Goal: Ask a question

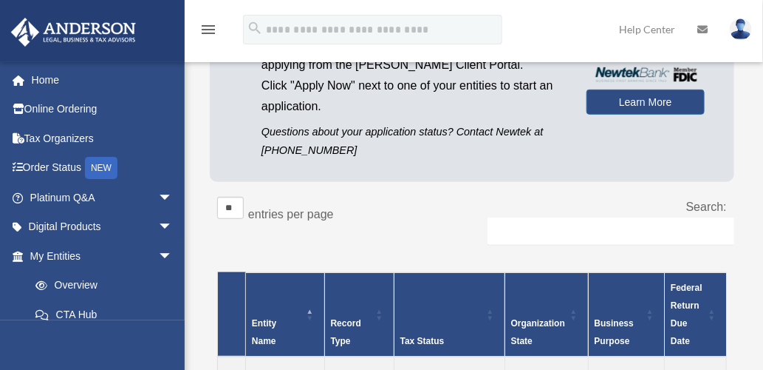
scroll to position [170, 0]
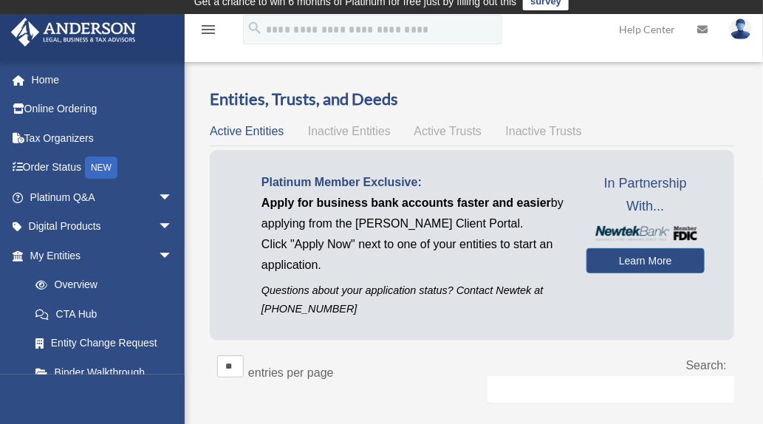
scroll to position [97, 0]
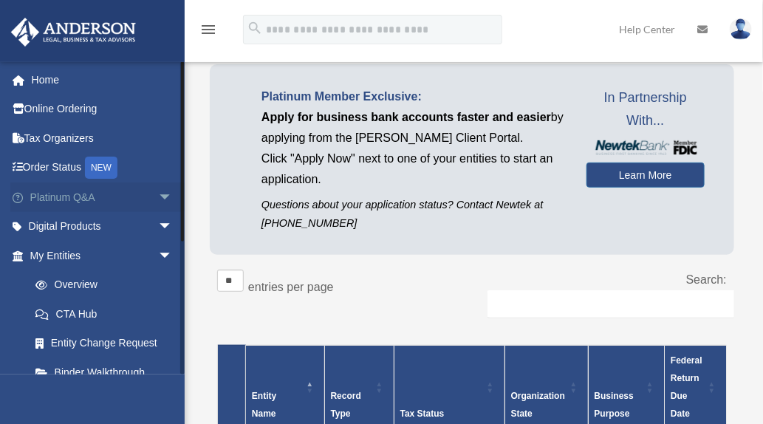
click at [161, 192] on span "arrow_drop_down" at bounding box center [173, 198] width 30 height 30
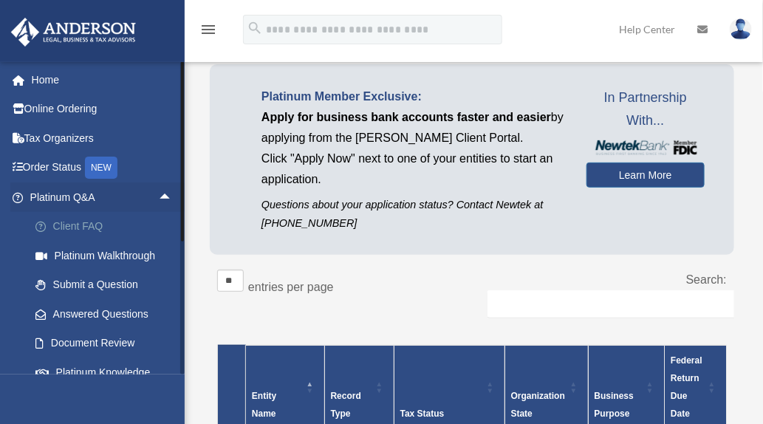
click at [143, 216] on link "Client FAQ" at bounding box center [108, 227] width 174 height 30
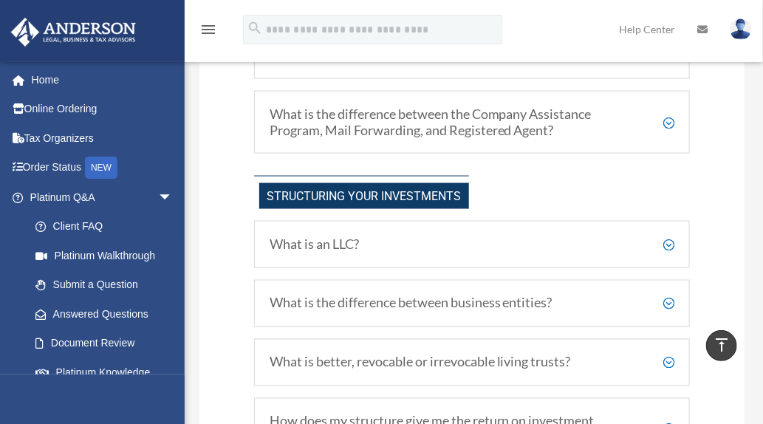
scroll to position [602, 0]
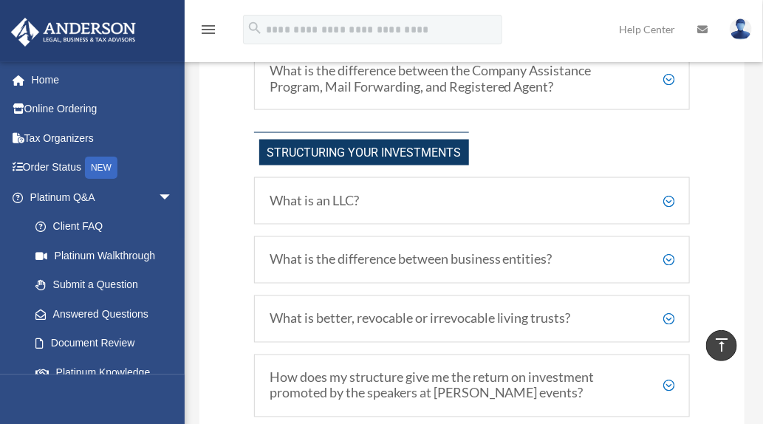
click at [672, 195] on h5 "What is an LLC?" at bounding box center [472, 201] width 405 height 16
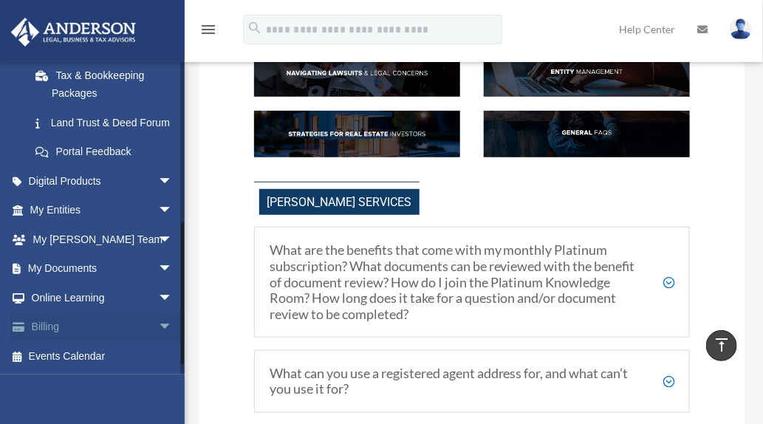
scroll to position [361, 0]
drag, startPoint x: 181, startPoint y: 167, endPoint x: 169, endPoint y: 350, distance: 182.9
click at [169, 350] on div "oranetta25@gmail.com Sign Out oranetta25@gmail.com Home Online Ordering Tax Org…" at bounding box center [92, 217] width 185 height 313
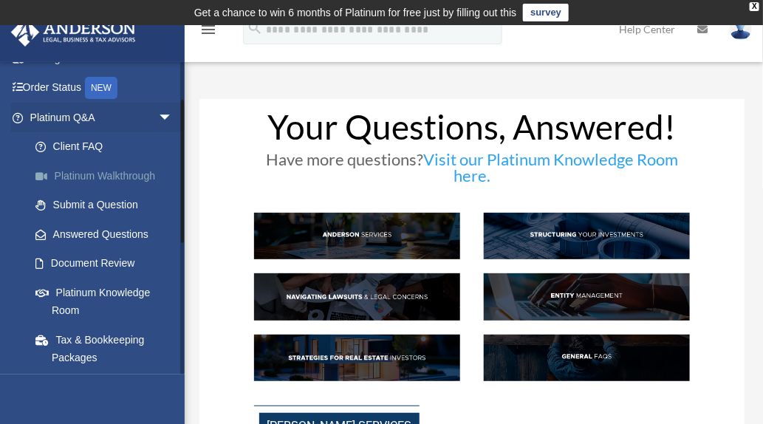
scroll to position [88, 0]
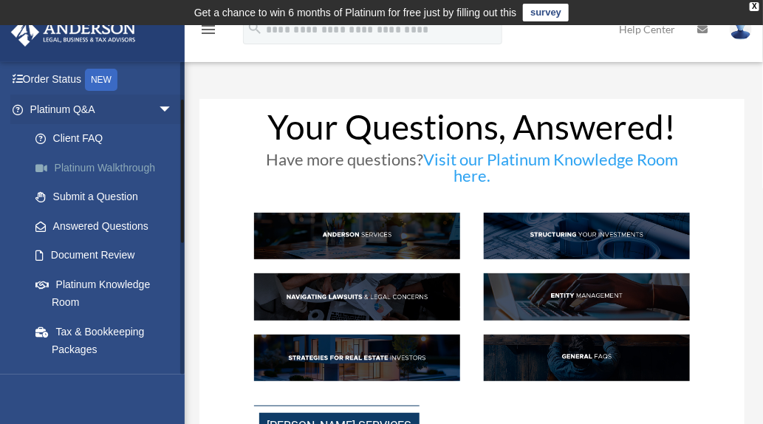
drag, startPoint x: 183, startPoint y: 223, endPoint x: 166, endPoint y: 178, distance: 48.2
click at [169, 174] on div "oranetta25@gmail.com Sign Out oranetta25@gmail.com Home Online Ordering Tax Org…" at bounding box center [92, 217] width 185 height 313
click at [124, 200] on link "Submit a Question" at bounding box center [108, 198] width 174 height 30
click at [132, 198] on link "Submit a Question" at bounding box center [108, 198] width 174 height 30
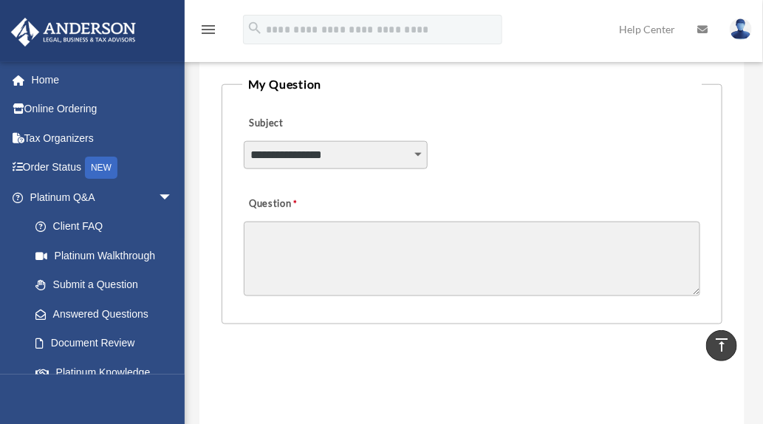
scroll to position [404, 0]
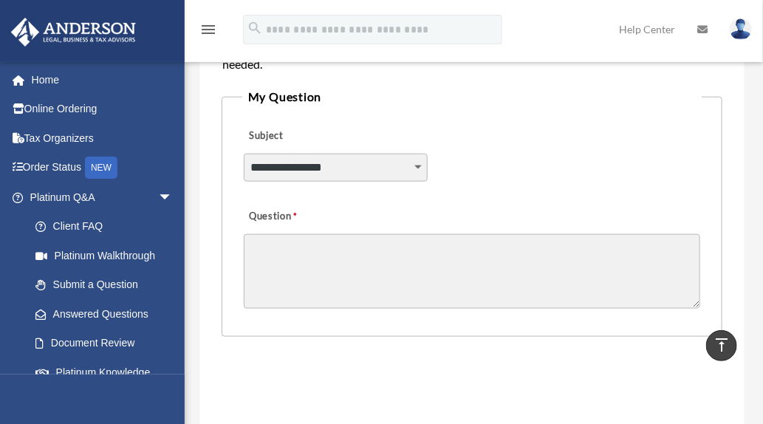
click at [411, 170] on select "**********" at bounding box center [336, 168] width 184 height 28
select select "******"
click at [244, 154] on select "**********" at bounding box center [336, 168] width 184 height 28
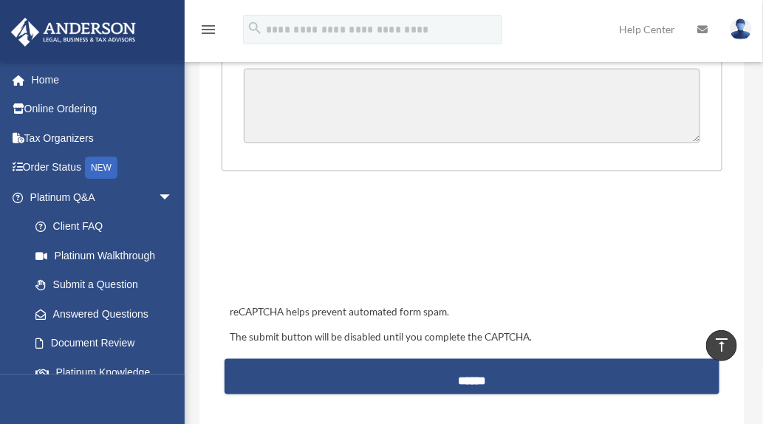
scroll to position [500, 0]
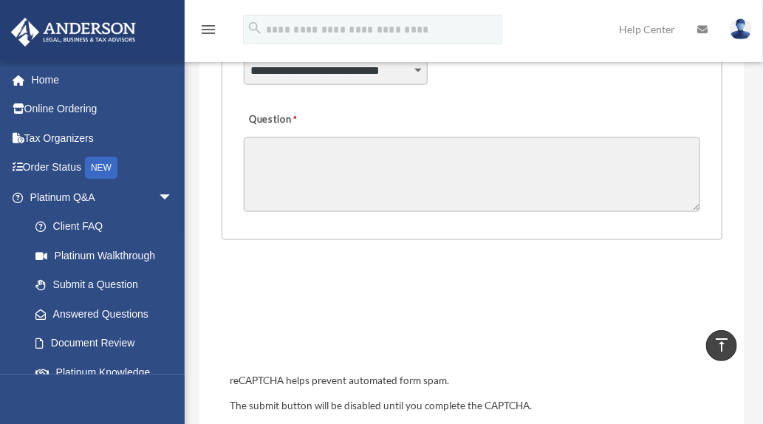
click at [358, 165] on textarea "Question" at bounding box center [473, 174] width 458 height 75
type textarea "*"
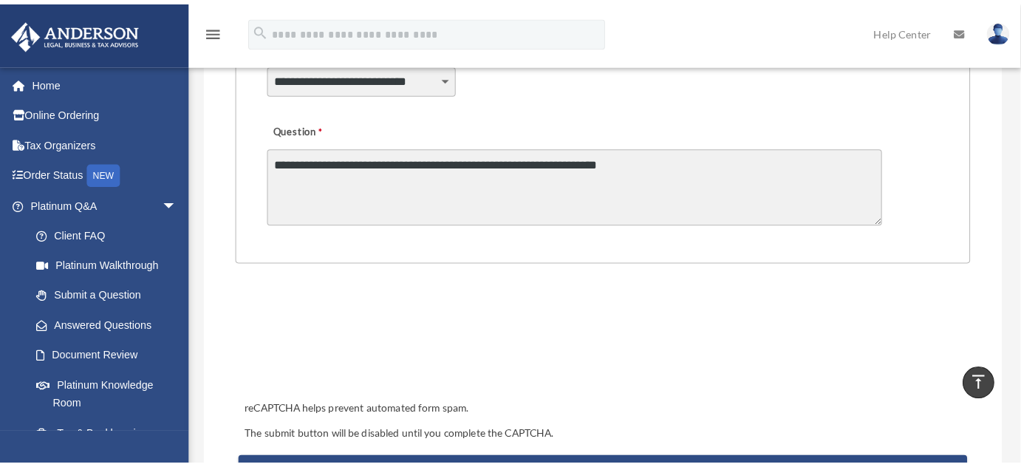
scroll to position [463, 0]
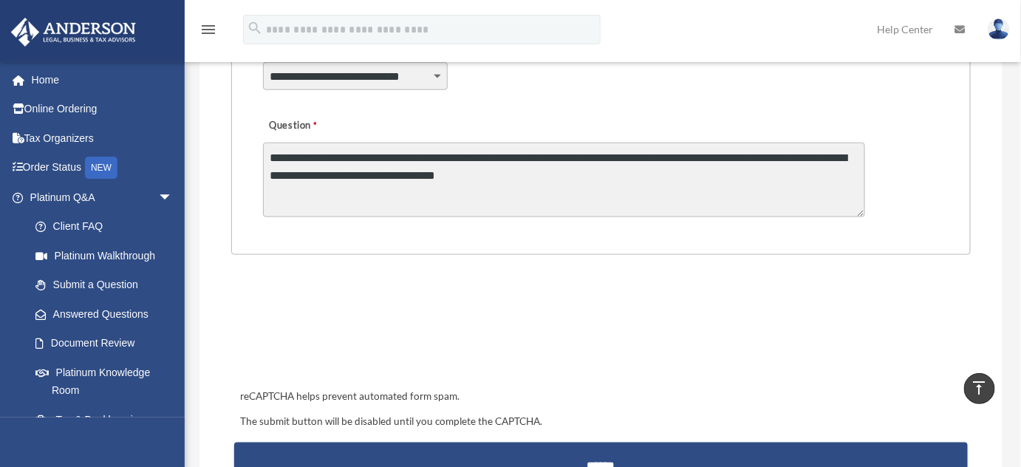
click at [599, 212] on textarea "**********" at bounding box center [564, 180] width 602 height 75
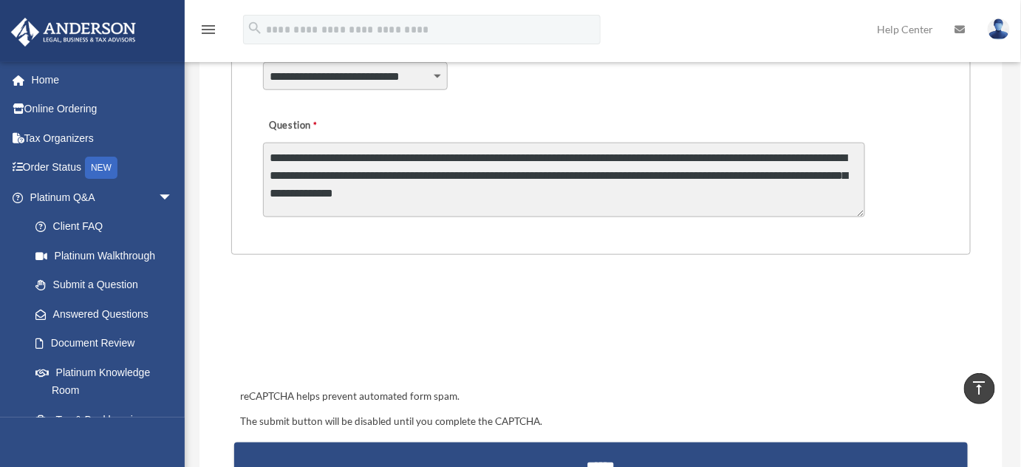
type textarea "**********"
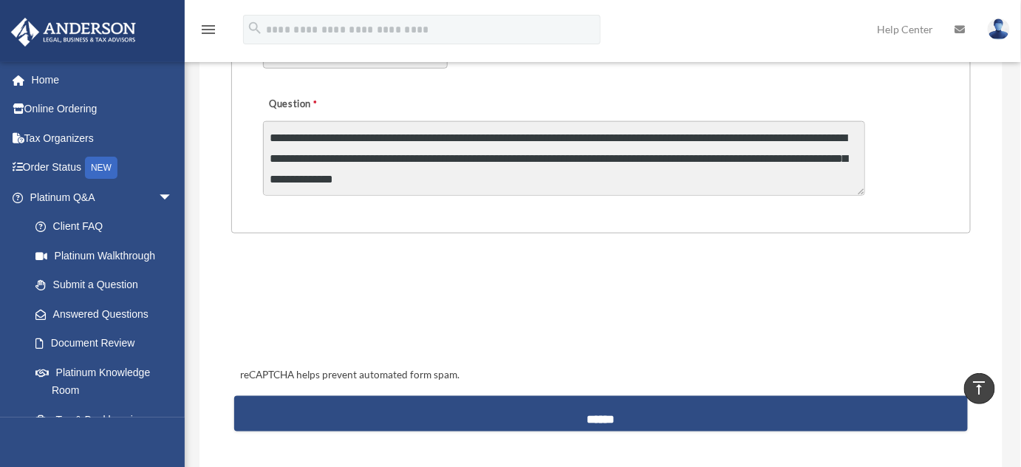
scroll to position [490, 0]
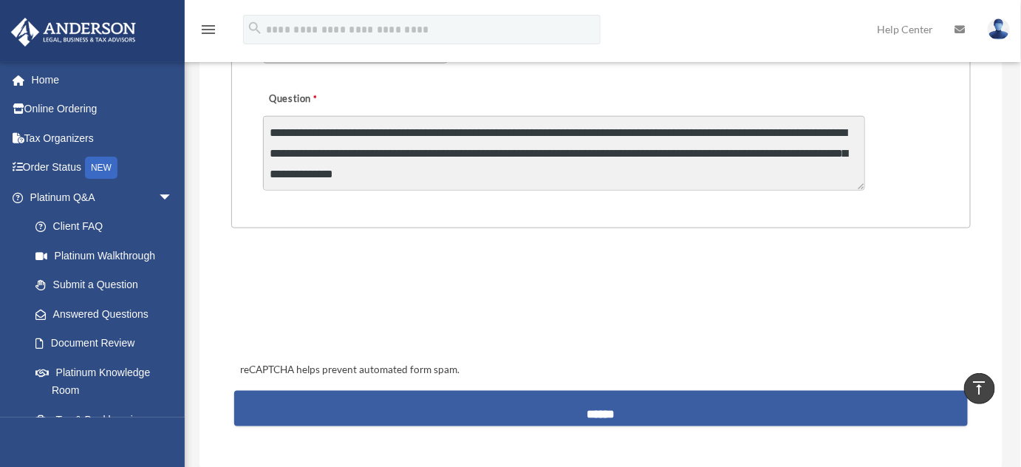
click at [715, 407] on input "******" at bounding box center [600, 408] width 733 height 35
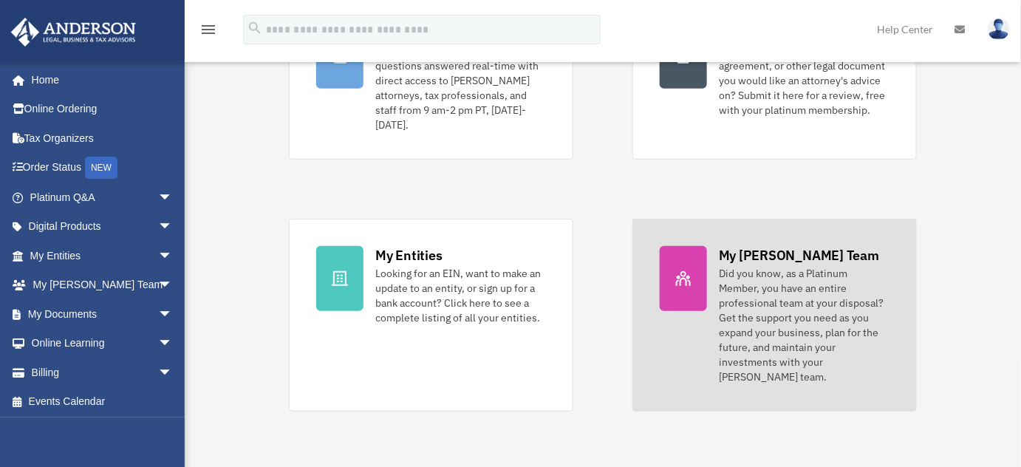
scroll to position [205, 0]
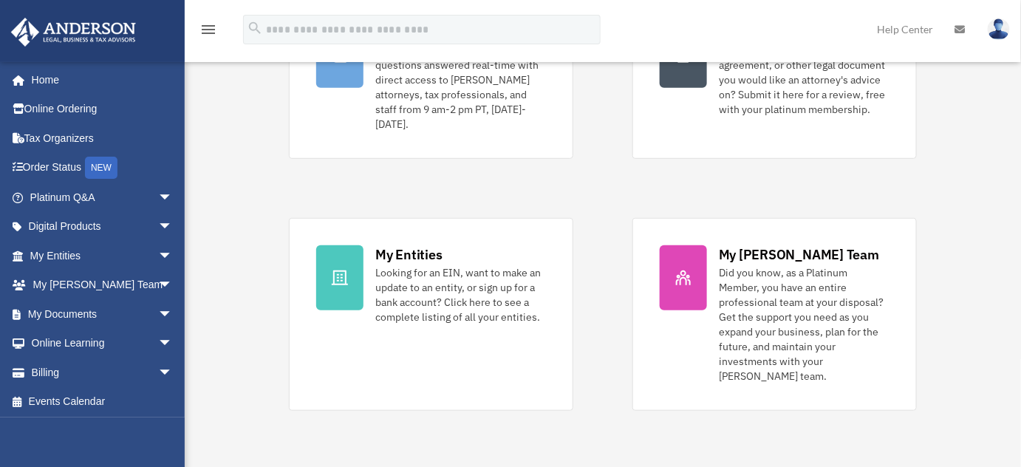
drag, startPoint x: 715, startPoint y: 407, endPoint x: 615, endPoint y: 192, distance: 236.7
click at [615, 192] on div "Platinum Knowledge Room Further your learning and get your questions answered r…" at bounding box center [603, 203] width 628 height 415
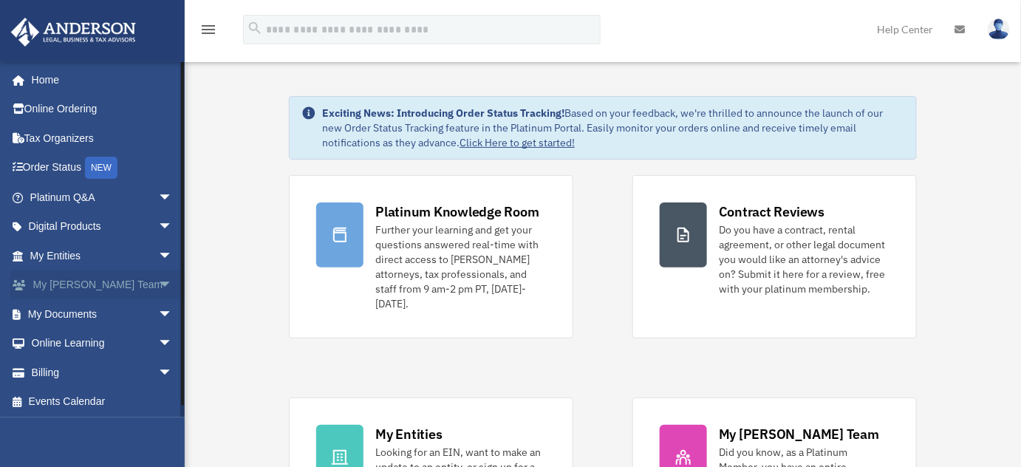
scroll to position [24, 0]
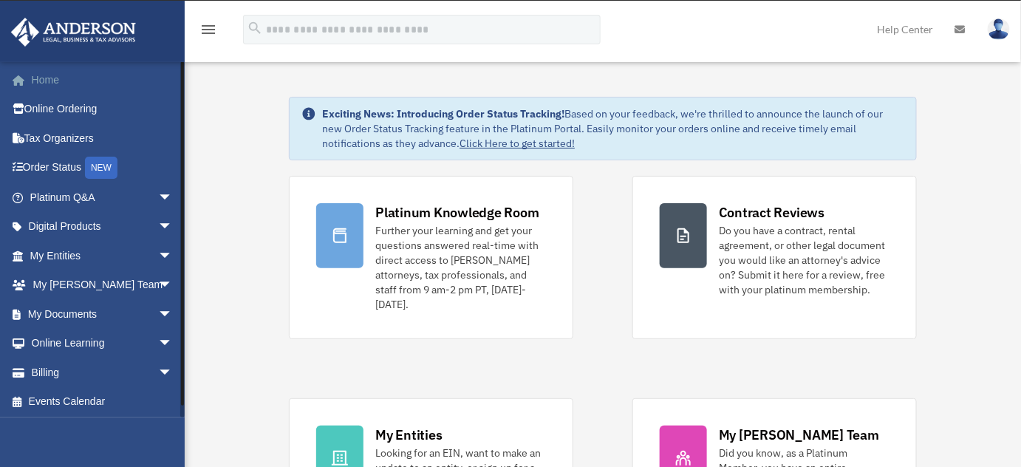
click at [103, 74] on link "Home" at bounding box center [102, 80] width 185 height 30
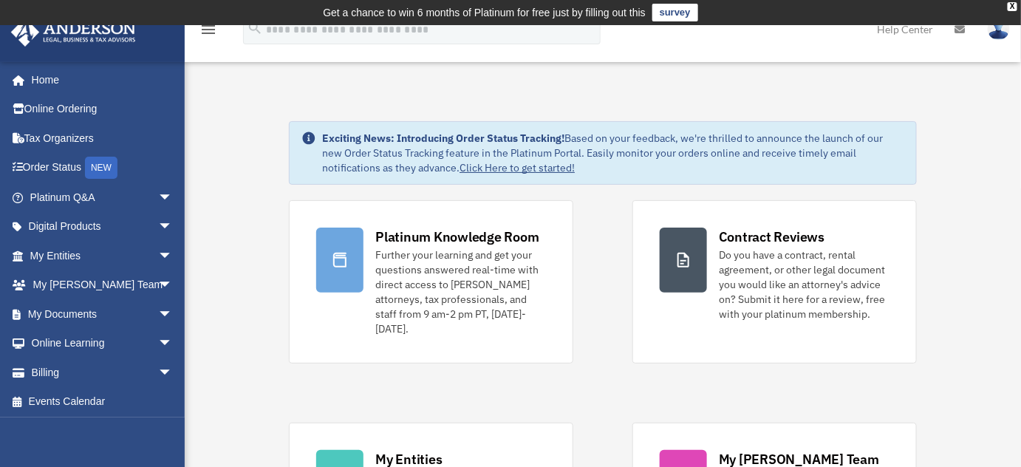
click at [82, 58] on link at bounding box center [92, 30] width 186 height 63
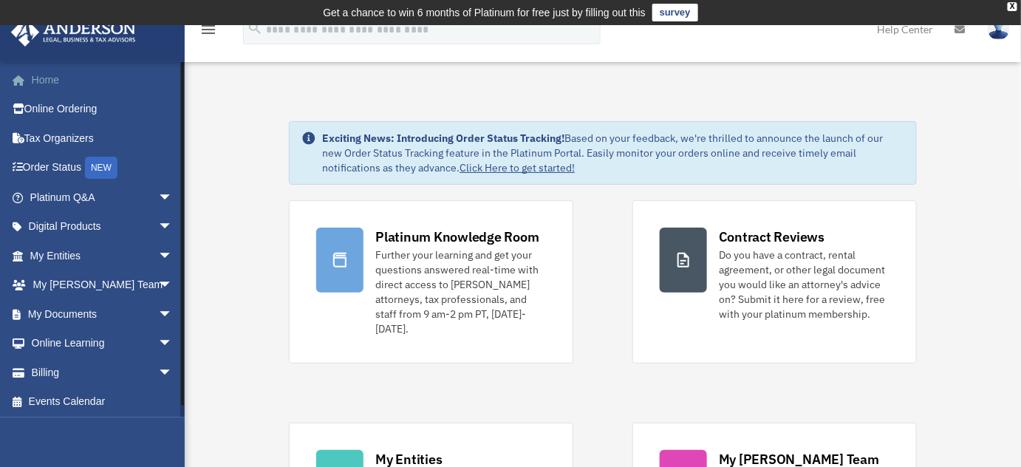
click at [69, 84] on link "Home" at bounding box center [102, 80] width 185 height 30
click at [84, 411] on link "Events Calendar" at bounding box center [102, 402] width 185 height 30
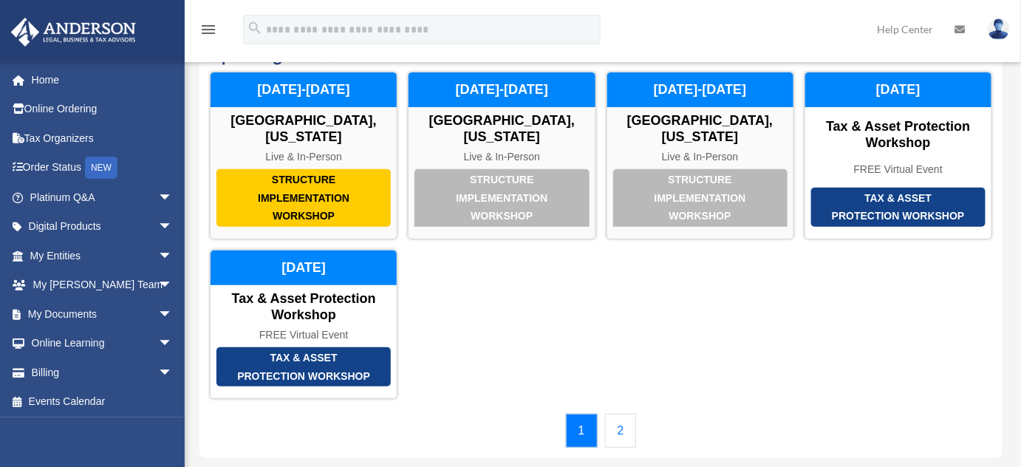
scroll to position [96, 0]
click at [623, 419] on link "2" at bounding box center [621, 431] width 32 height 34
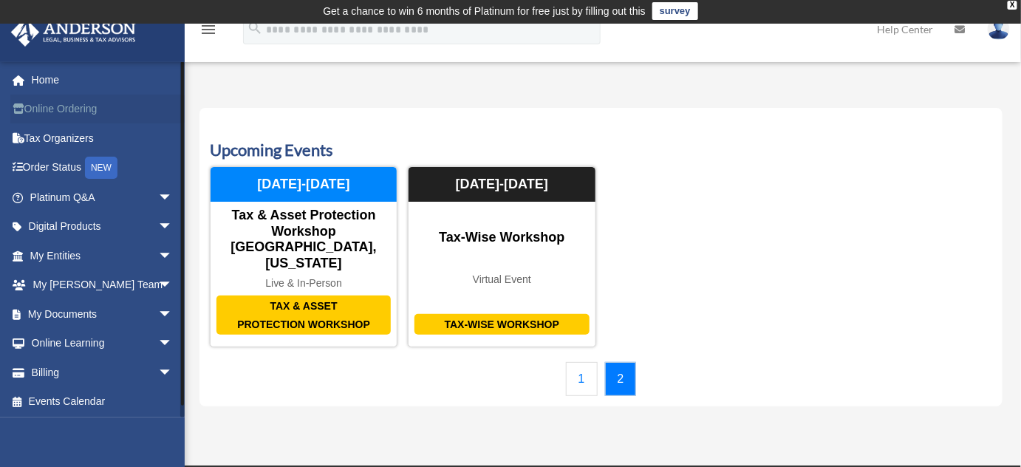
scroll to position [0, 0]
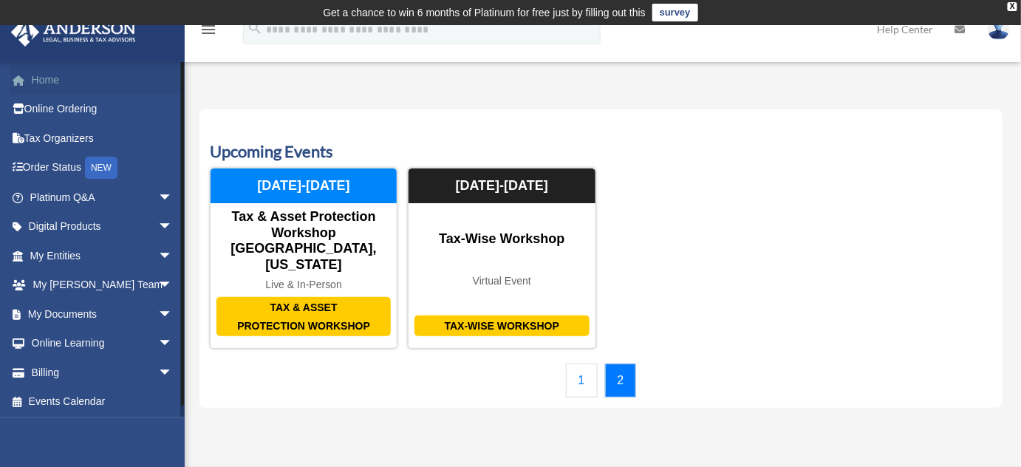
click at [113, 70] on link "Home" at bounding box center [102, 80] width 185 height 30
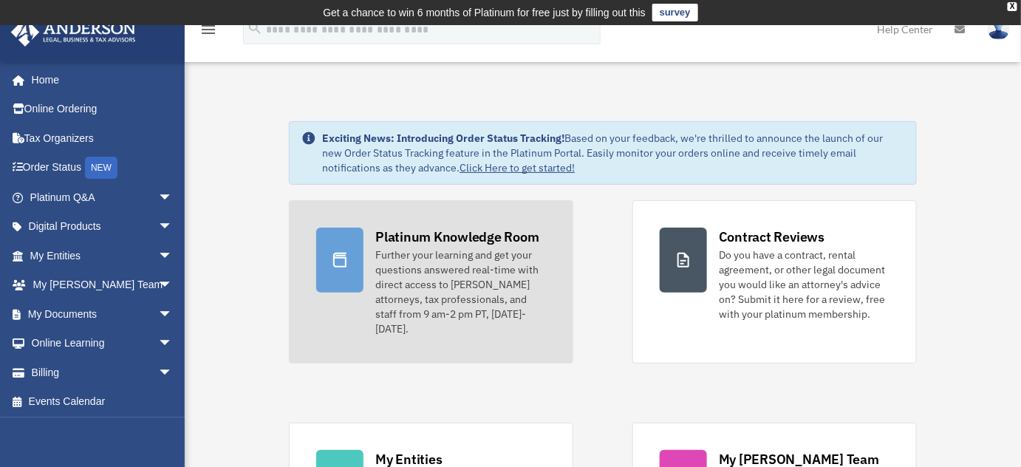
click at [323, 259] on div at bounding box center [339, 260] width 47 height 65
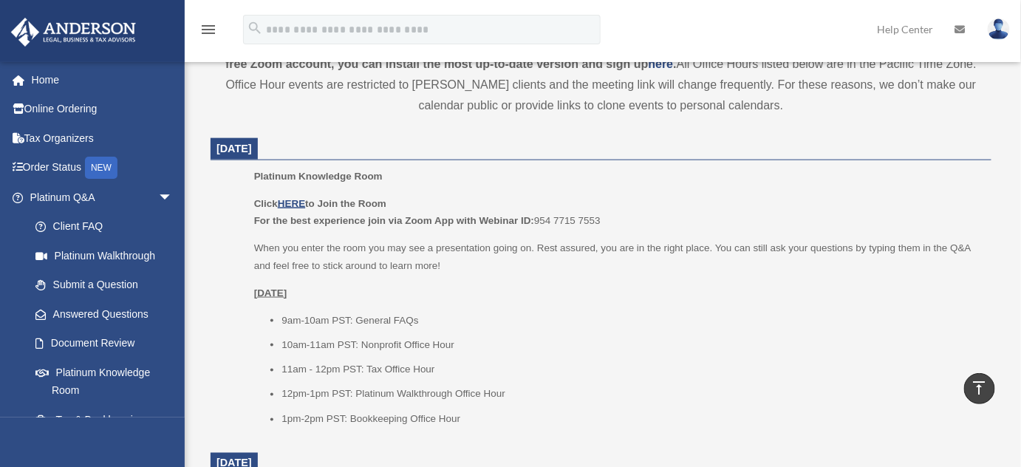
scroll to position [605, 0]
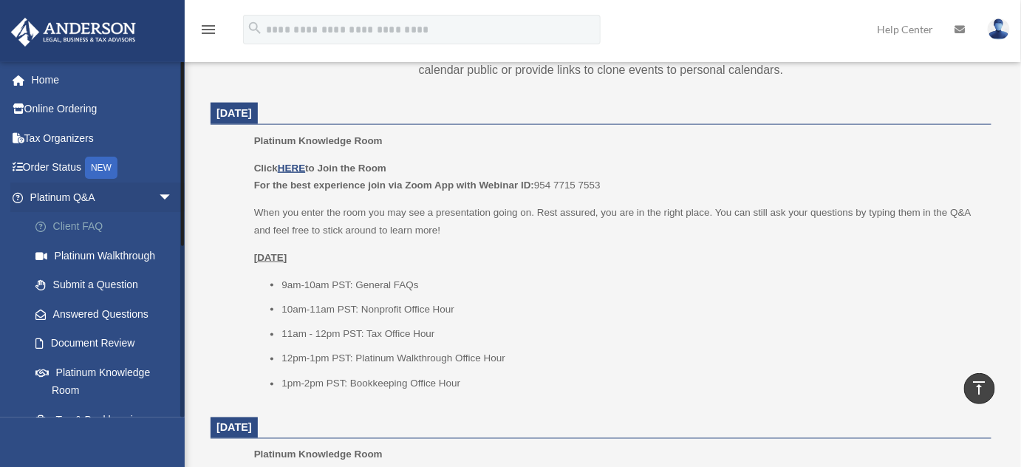
click at [84, 226] on link "Client FAQ" at bounding box center [108, 227] width 174 height 30
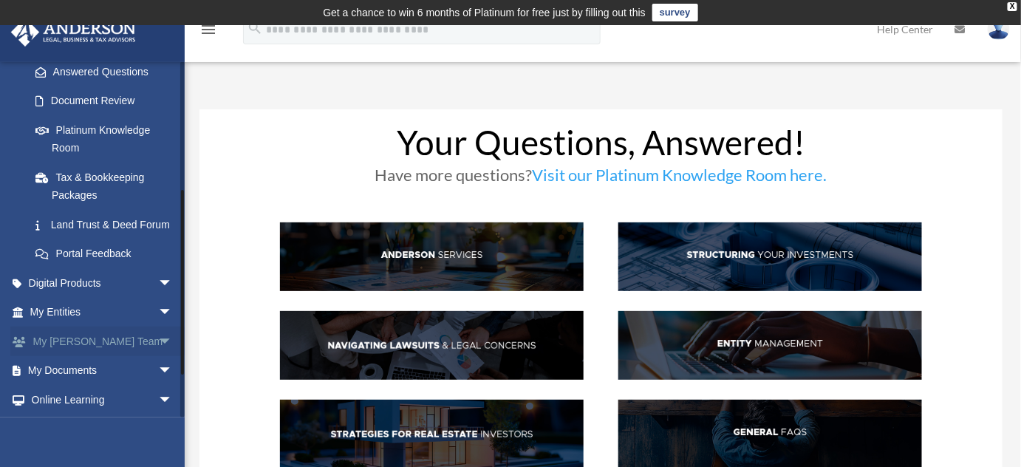
scroll to position [243, 0]
drag, startPoint x: 181, startPoint y: 238, endPoint x: 179, endPoint y: 368, distance: 130.1
click at [179, 368] on div "[EMAIL_ADDRESS][DOMAIN_NAME] Sign Out [EMAIL_ADDRESS][DOMAIN_NAME] Home Online …" at bounding box center [92, 239] width 185 height 356
click at [114, 228] on link "Land Trust & Deed Forum" at bounding box center [108, 224] width 174 height 30
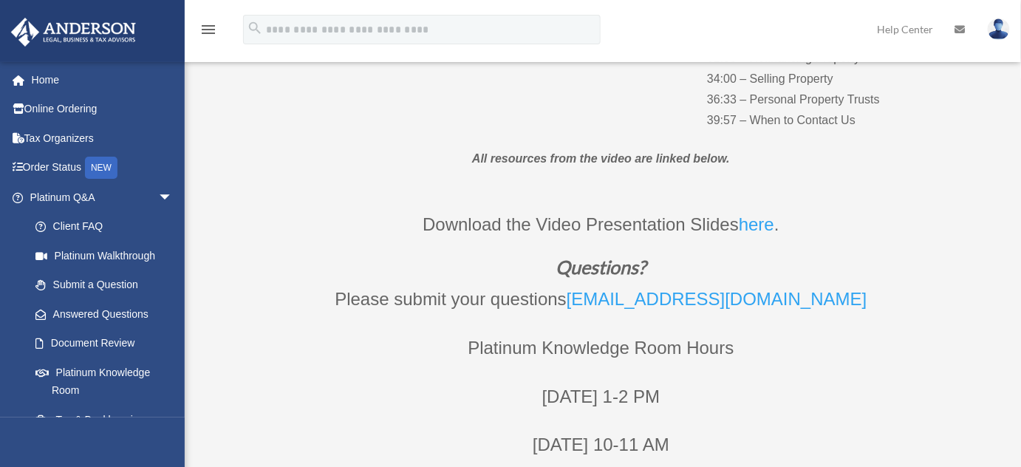
scroll to position [551, 0]
